Goal: Information Seeking & Learning: Learn about a topic

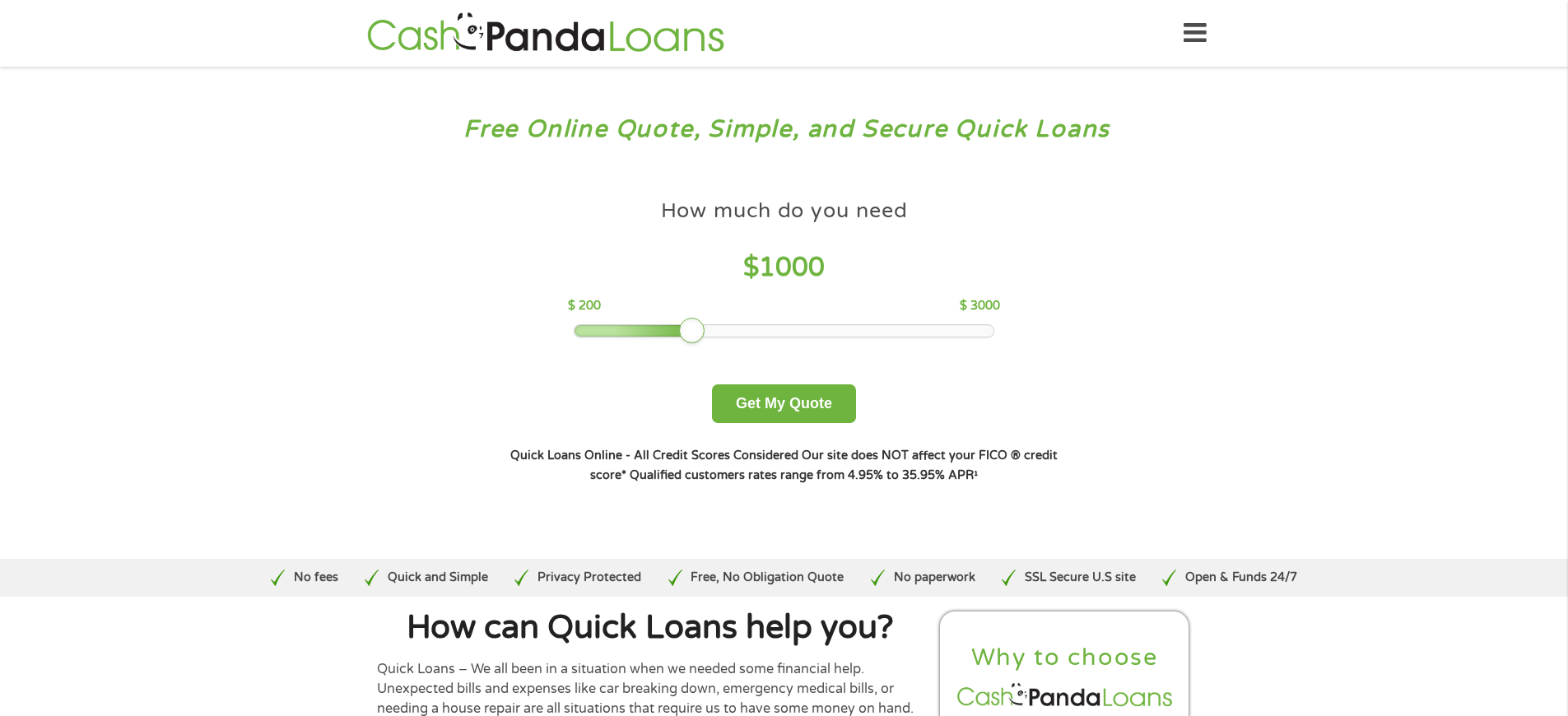
scroll to position [3464, 0]
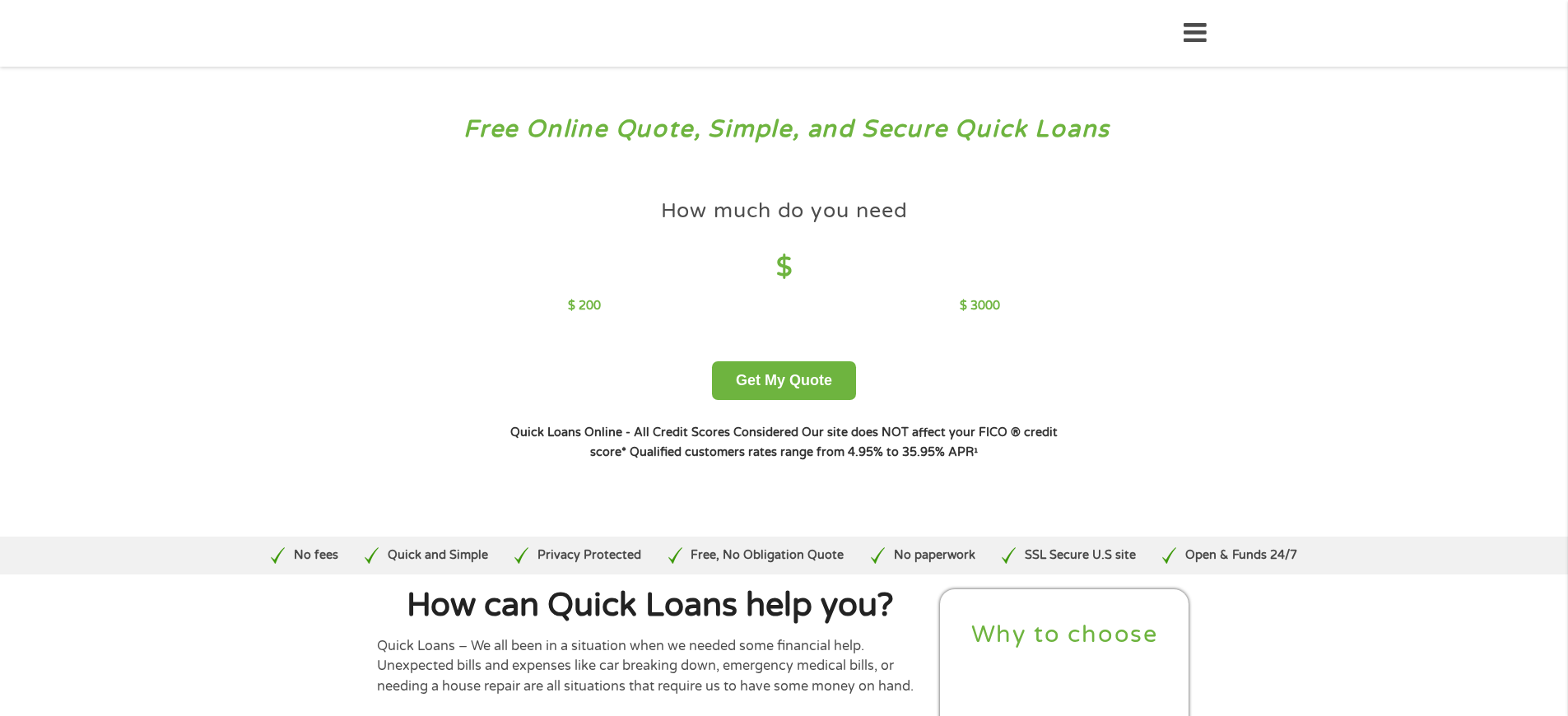
scroll to position [4885, 0]
